Goal: Browse casually

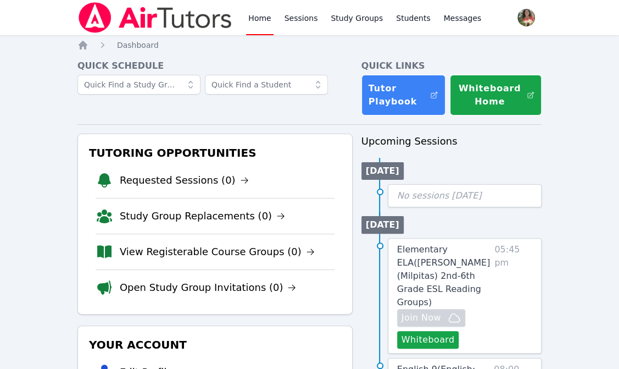
click at [501, 163] on ul "Today No sessions today" at bounding box center [451, 182] width 181 height 49
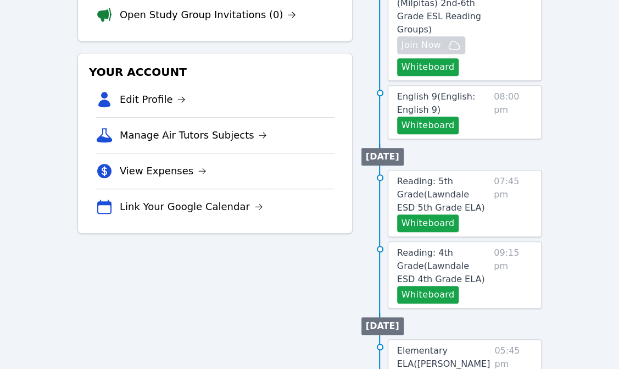
scroll to position [255, 0]
